Goal: Transaction & Acquisition: Download file/media

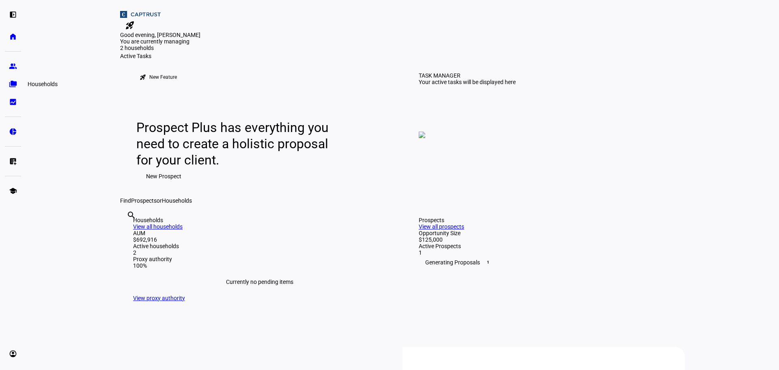
click at [13, 82] on eth-mat-symbol "folder_copy" at bounding box center [13, 84] width 8 height 8
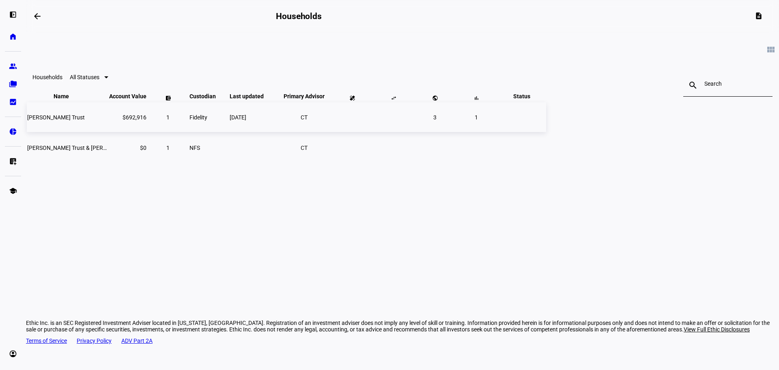
click at [85, 120] on span "[PERSON_NAME] Trust" at bounding box center [56, 117] width 58 height 6
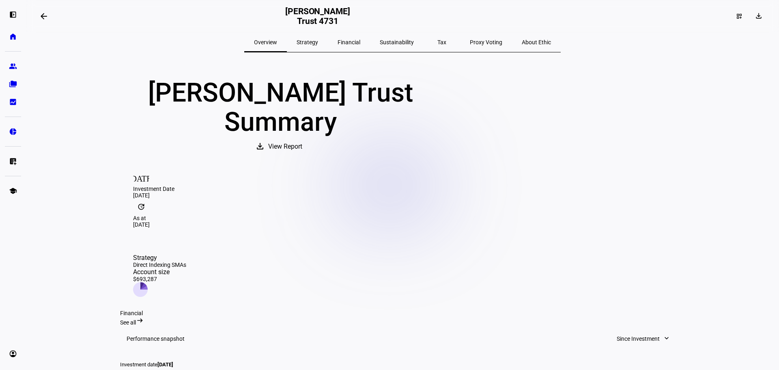
click at [302, 156] on span "View Report" at bounding box center [285, 146] width 34 height 19
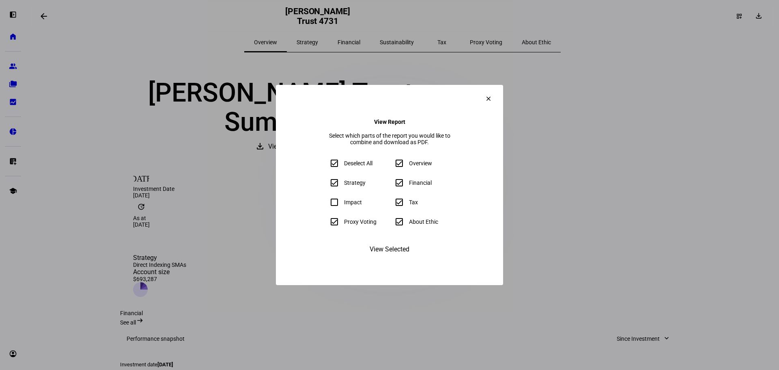
click at [392, 259] on span "View Selected" at bounding box center [390, 248] width 40 height 19
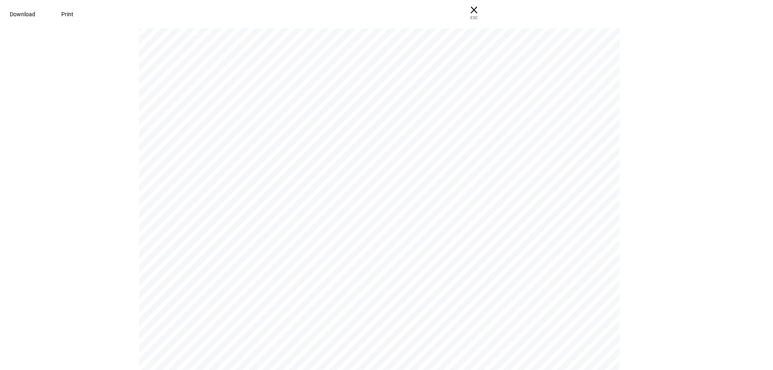
scroll to position [3814, 0]
click at [35, 17] on span "Download" at bounding box center [23, 14] width 26 height 6
